Goal: Task Accomplishment & Management: Use online tool/utility

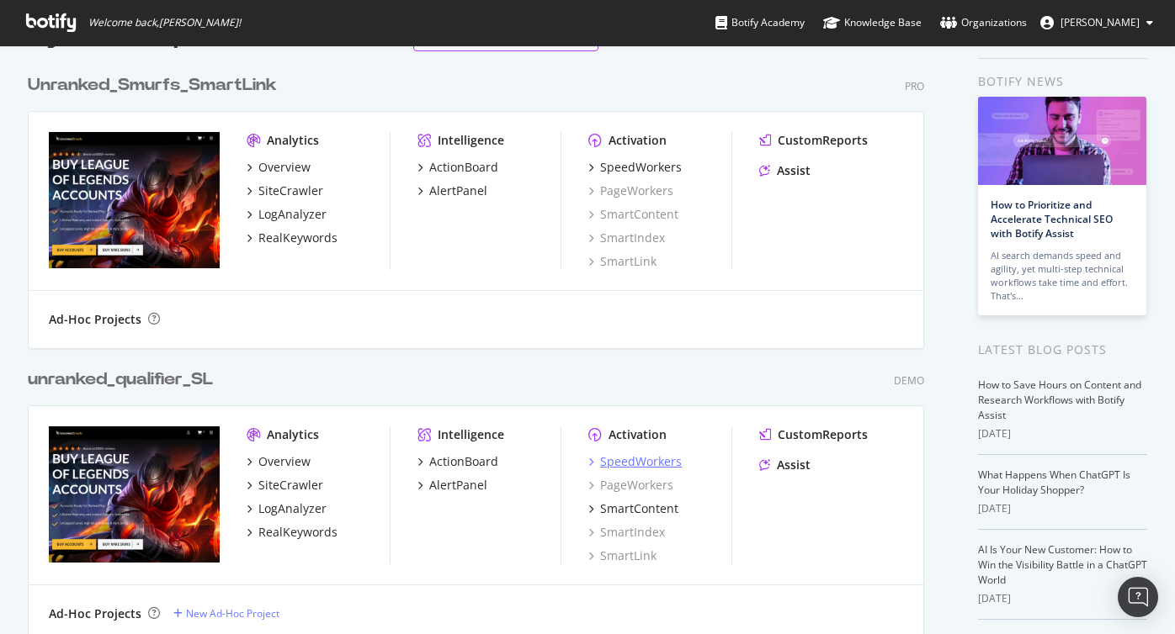
scroll to position [66, 0]
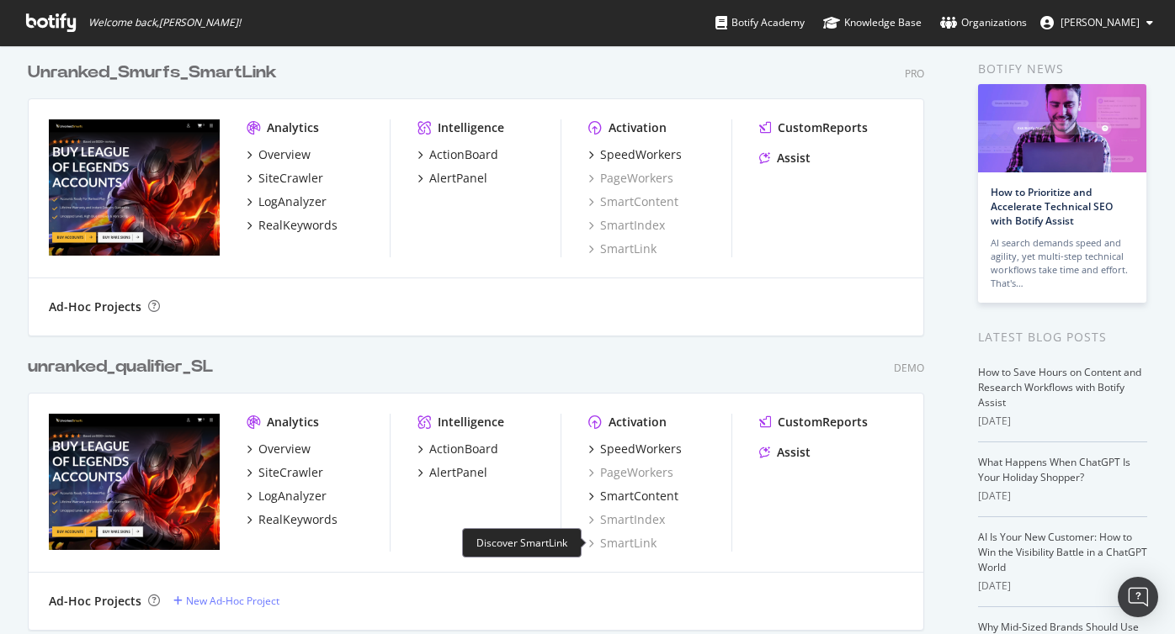
click at [626, 544] on div "SmartLink" at bounding box center [622, 543] width 68 height 17
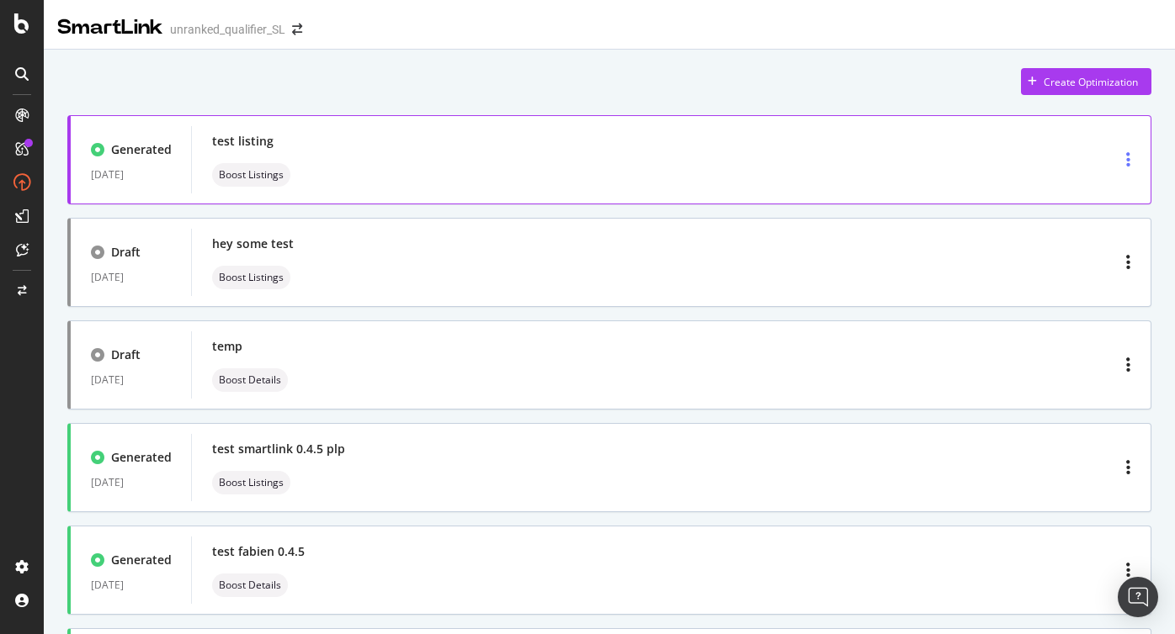
click at [1134, 157] on div "button" at bounding box center [1128, 160] width 18 height 30
click at [820, 157] on div "test listing Boost Listings" at bounding box center [671, 160] width 918 height 54
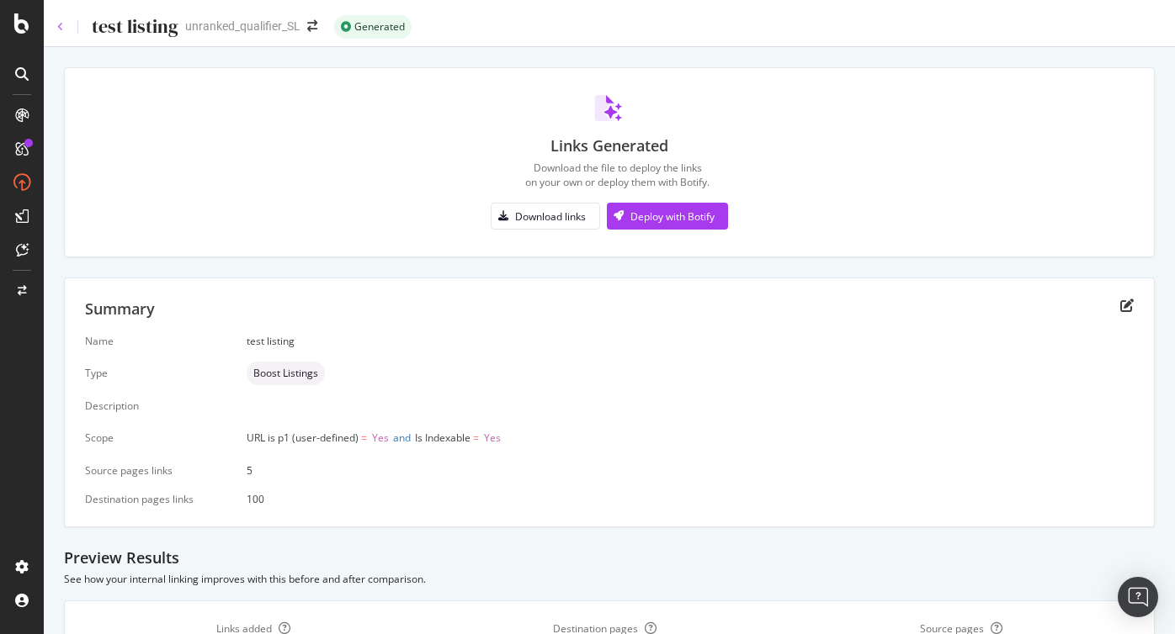
click at [60, 23] on icon at bounding box center [60, 27] width 7 height 10
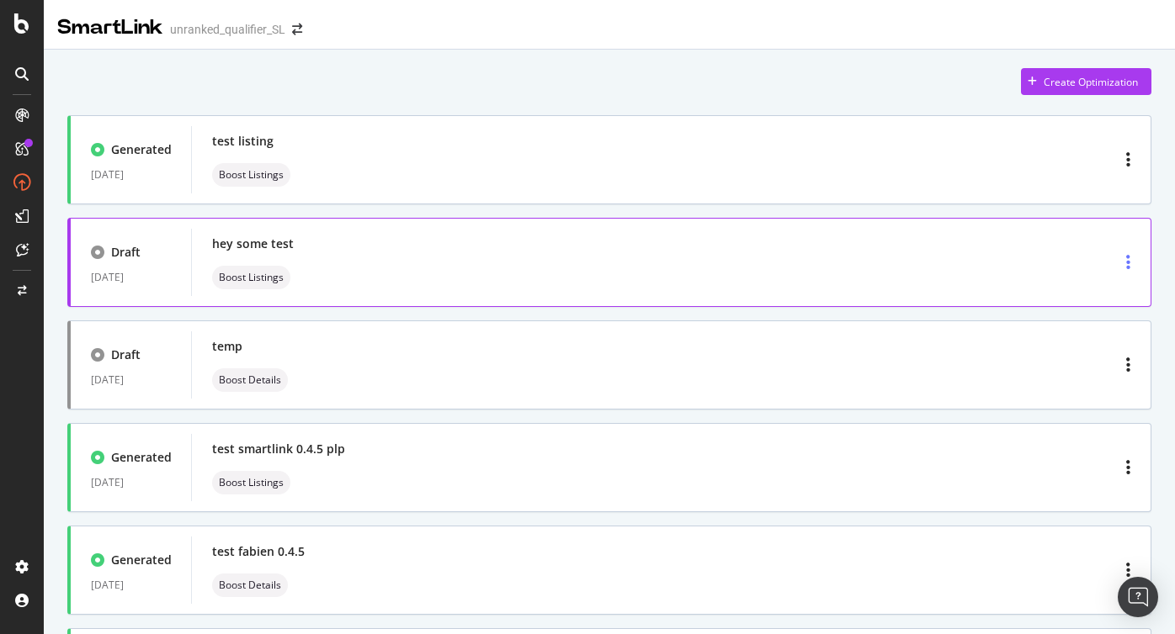
click at [1125, 268] on div "button" at bounding box center [1128, 262] width 18 height 30
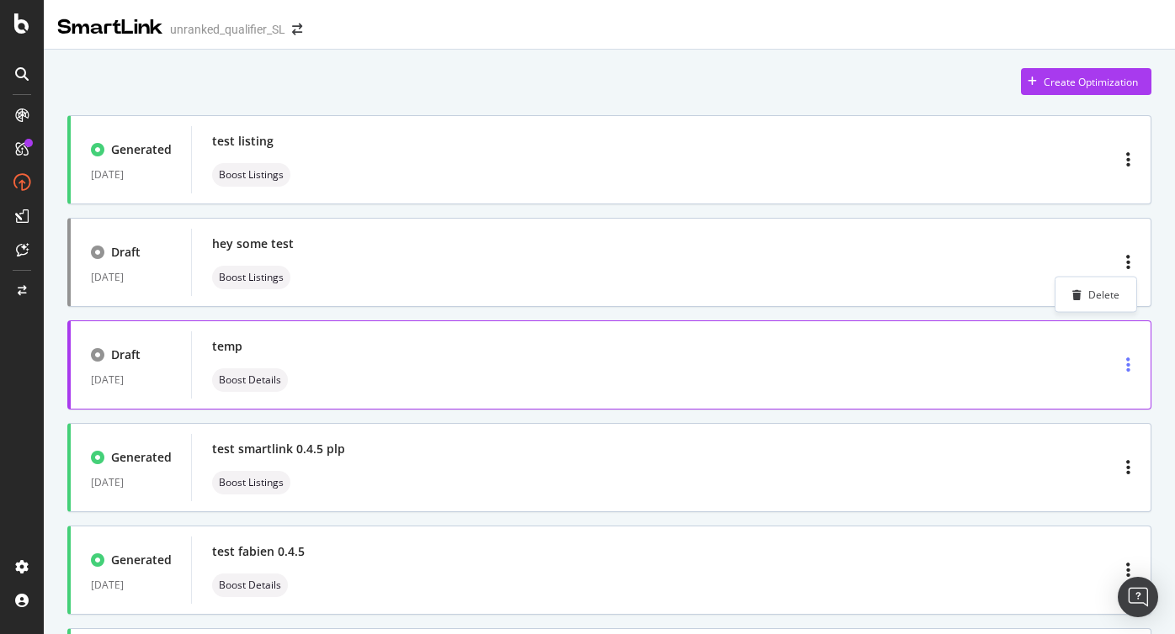
click at [1123, 364] on div "button" at bounding box center [1128, 365] width 18 height 30
